Goal: Check status: Check status

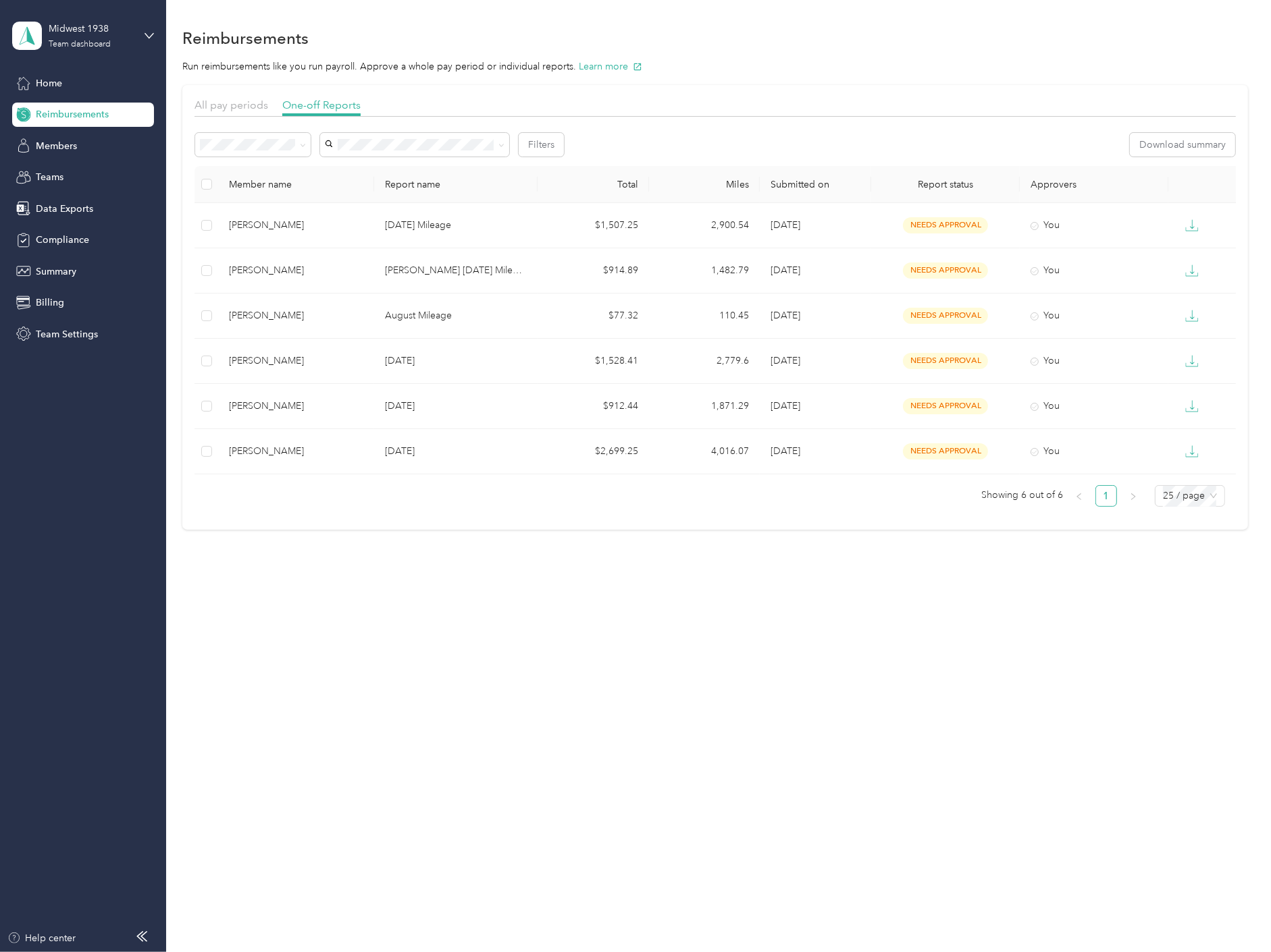
drag, startPoint x: 464, startPoint y: 682, endPoint x: 802, endPoint y: 179, distance: 606.0
click at [466, 681] on div "Reimbursements Run reimbursements like you run payroll. Approve a whole pay per…" at bounding box center [715, 476] width 1098 height 952
